Goal: Task Accomplishment & Management: Complete application form

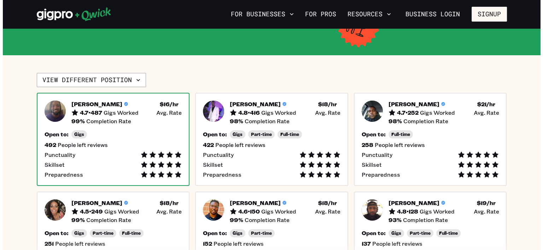
scroll to position [106, 0]
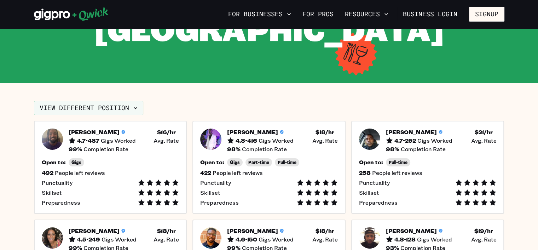
click at [133, 110] on icon "button" at bounding box center [135, 107] width 7 height 7
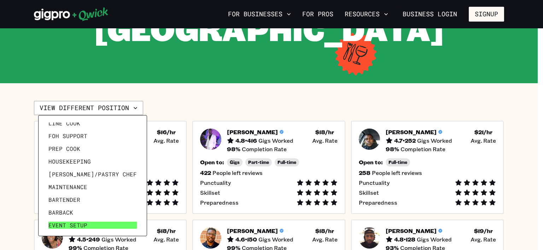
scroll to position [34, 0]
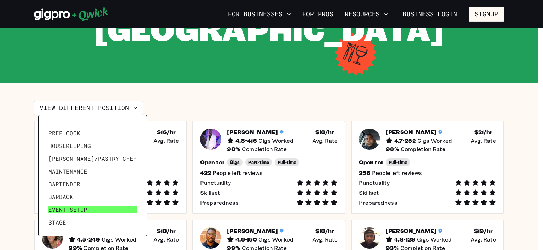
click at [87, 208] on link "Event Setup" at bounding box center [93, 209] width 94 height 13
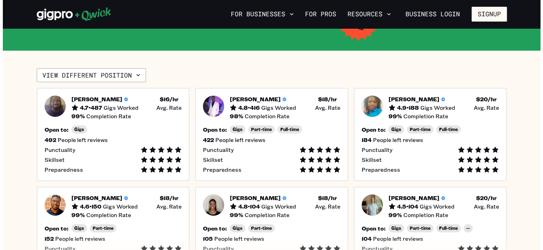
scroll to position [141, 0]
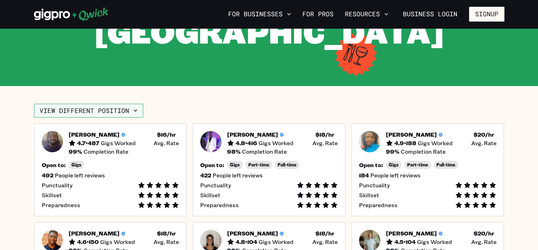
click at [134, 112] on icon "button" at bounding box center [135, 110] width 7 height 7
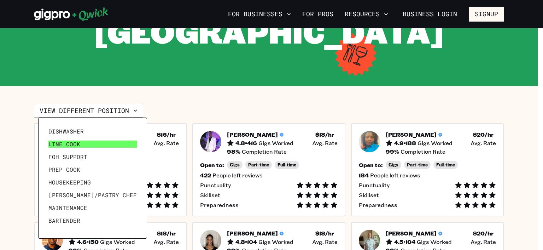
click at [105, 141] on link "Line Cook" at bounding box center [93, 144] width 94 height 13
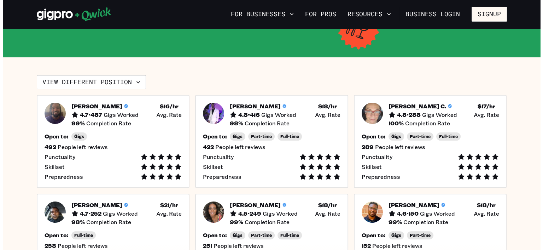
scroll to position [106, 0]
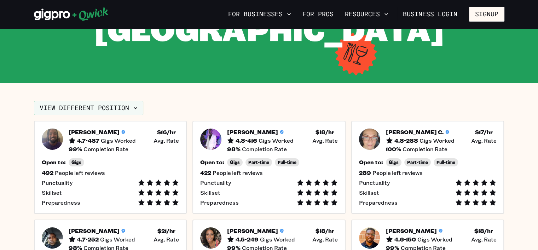
click at [125, 110] on button "View different position" at bounding box center [88, 108] width 109 height 14
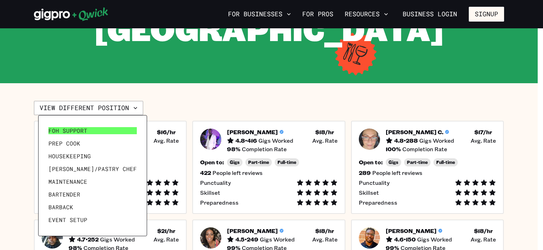
scroll to position [34, 0]
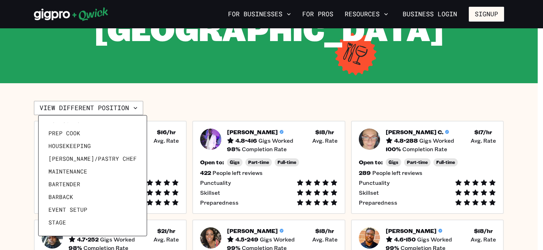
click at [234, 102] on div at bounding box center [271, 125] width 543 height 250
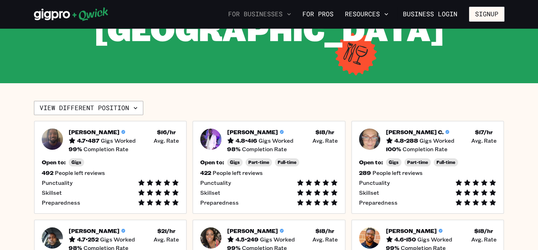
click at [278, 15] on button "For Businesses" at bounding box center [259, 14] width 69 height 12
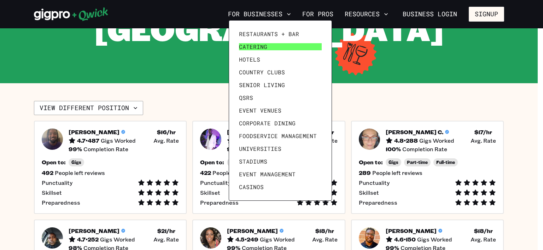
click at [266, 47] on span "Catering" at bounding box center [253, 46] width 28 height 7
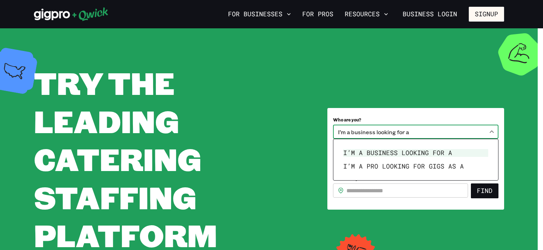
click at [411, 135] on body "**********" at bounding box center [271, 125] width 543 height 250
click at [411, 156] on li "I’m a business looking for a" at bounding box center [416, 152] width 151 height 13
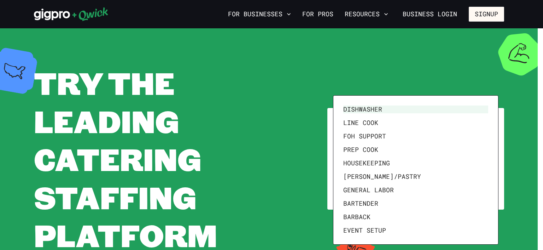
click at [382, 162] on body "**********" at bounding box center [271, 125] width 543 height 250
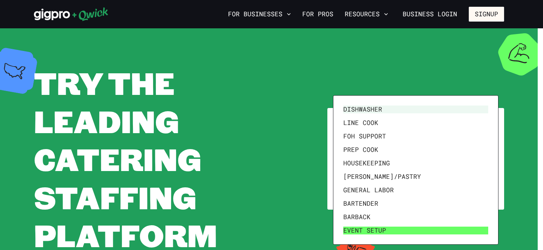
click at [368, 227] on li "Event Setup" at bounding box center [416, 230] width 151 height 13
type input "**********"
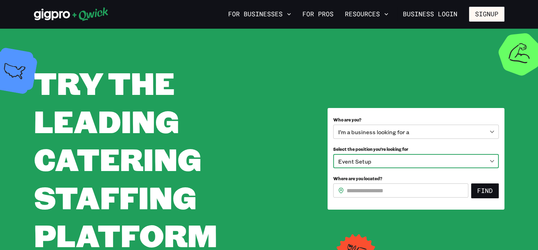
click at [376, 188] on input "Where are you located?" at bounding box center [408, 190] width 122 height 14
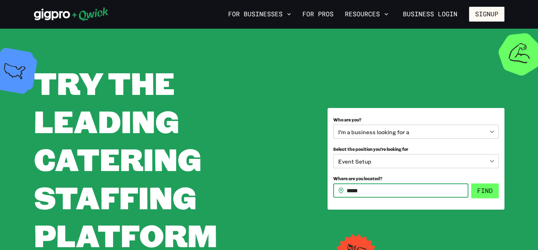
type input "*****"
click at [477, 189] on button "Find" at bounding box center [485, 190] width 28 height 15
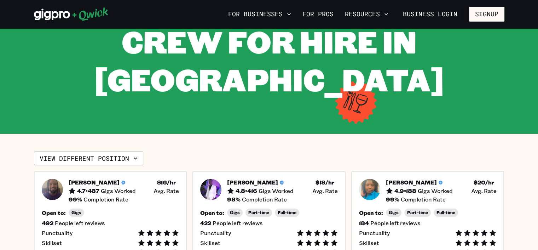
scroll to position [106, 0]
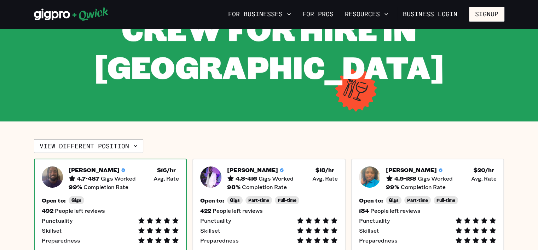
click at [108, 180] on span "Gigs Worked" at bounding box center [118, 178] width 35 height 7
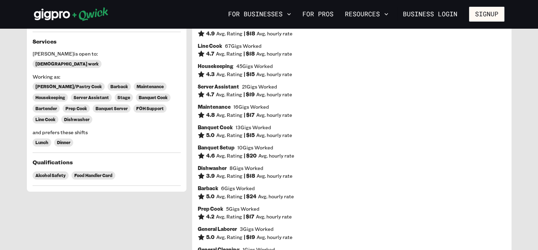
scroll to position [71, 0]
